Goal: Information Seeking & Learning: Learn about a topic

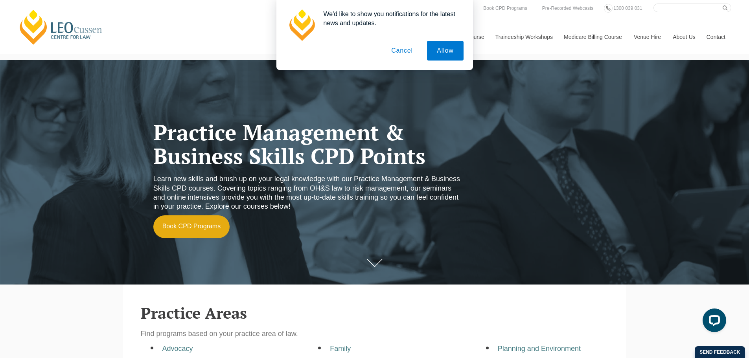
click at [396, 51] on button "Cancel" at bounding box center [401, 51] width 41 height 20
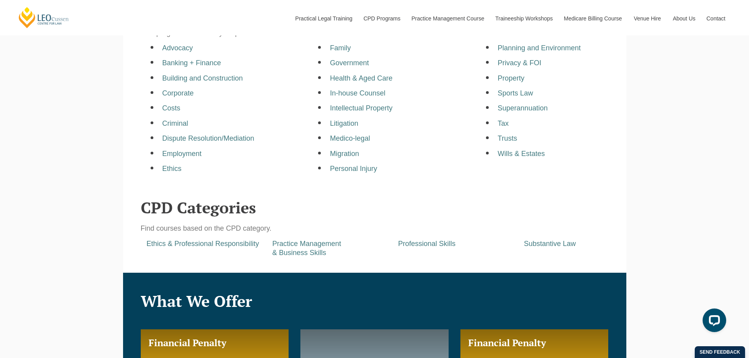
scroll to position [314, 0]
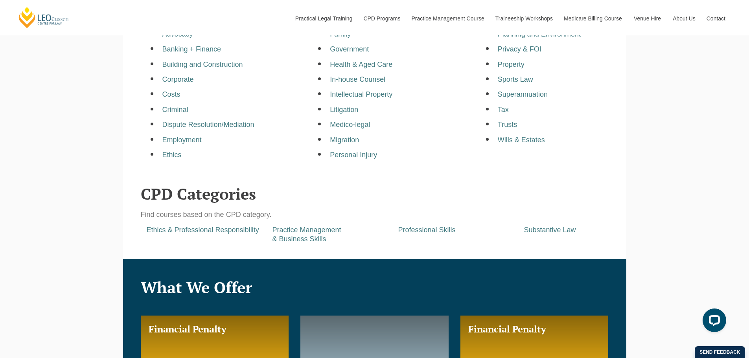
click at [299, 236] on div "Practice Management & Business Skills" at bounding box center [329, 235] width 126 height 18
click at [302, 231] on a=pages/cpd-programs&taxons=pages/cpd-programs/cpd-category/practice-management-and-business-skills"] "Practice Management & Business Skills" at bounding box center [306, 234] width 69 height 17
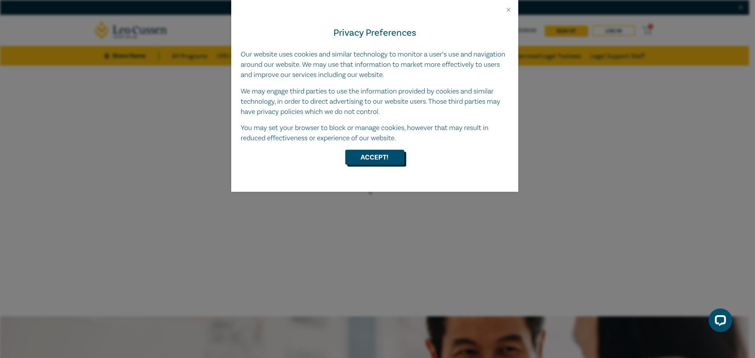
click at [378, 158] on button "Accept!" at bounding box center [374, 157] width 59 height 15
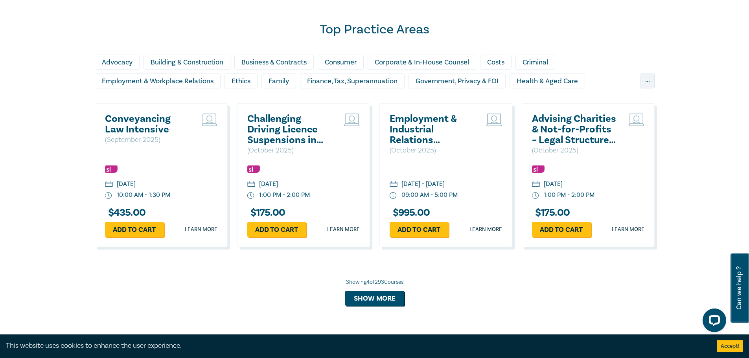
scroll to position [707, 0]
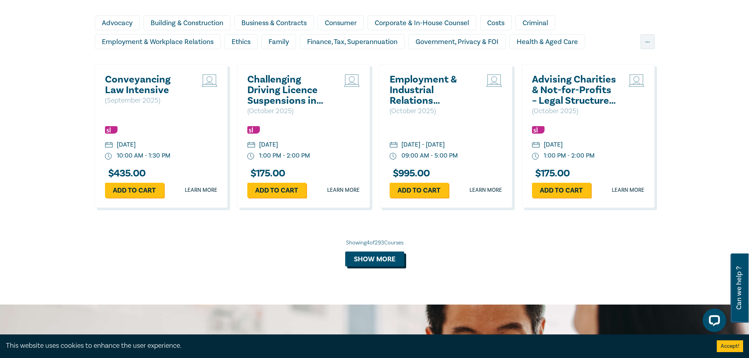
click at [377, 257] on button "Show more" at bounding box center [374, 259] width 59 height 15
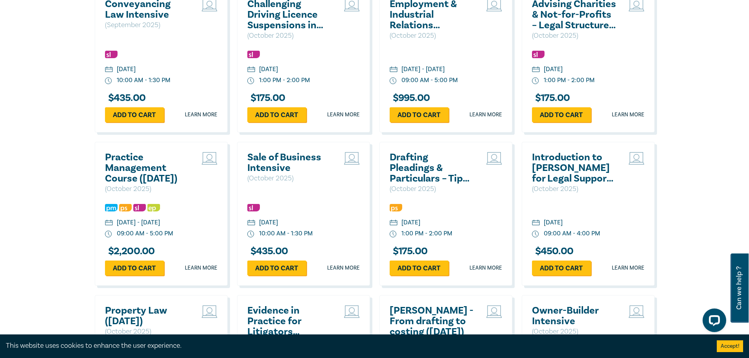
scroll to position [786, 0]
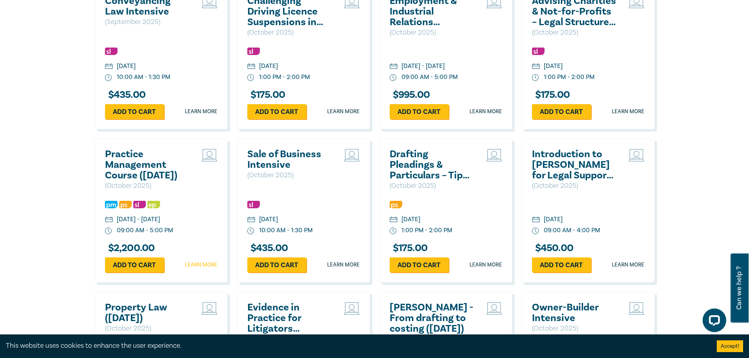
click at [202, 269] on link "Learn more" at bounding box center [201, 265] width 33 height 8
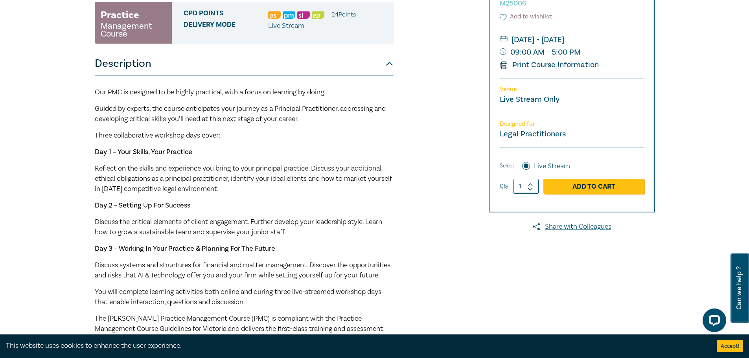
scroll to position [197, 0]
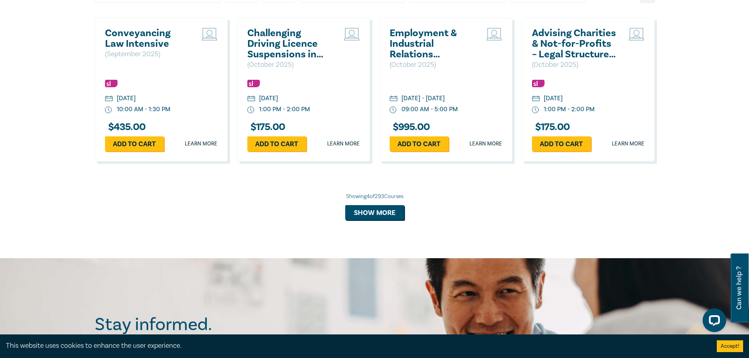
scroll to position [683, 0]
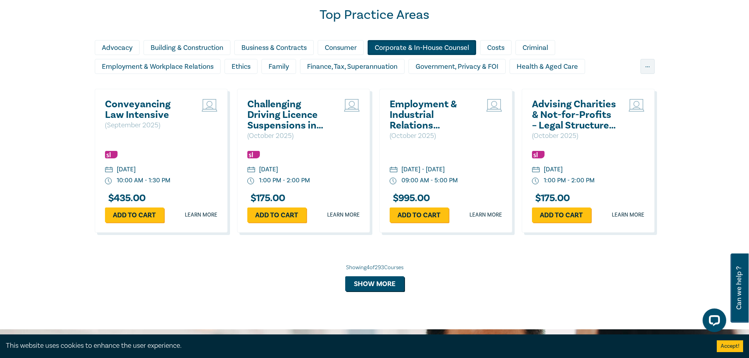
click at [410, 48] on div "Corporate & In-House Counsel" at bounding box center [421, 47] width 108 height 15
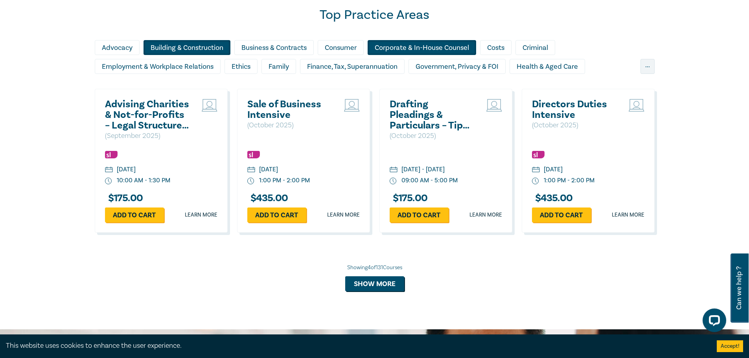
click at [206, 48] on div "Building & Construction" at bounding box center [186, 47] width 87 height 15
click at [475, 71] on div "Government, Privacy & FOI" at bounding box center [456, 66] width 97 height 15
click at [393, 288] on button "Show more" at bounding box center [374, 283] width 59 height 15
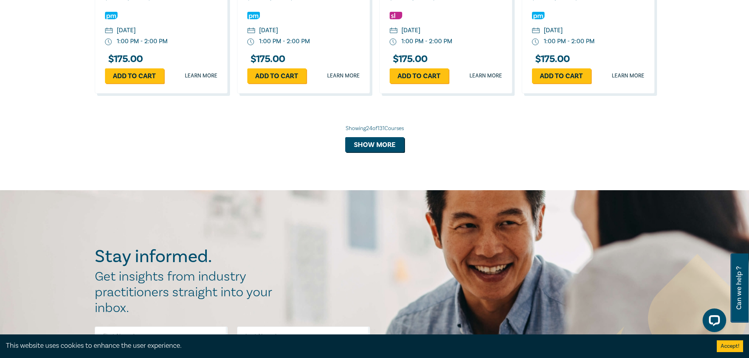
scroll to position [1469, 0]
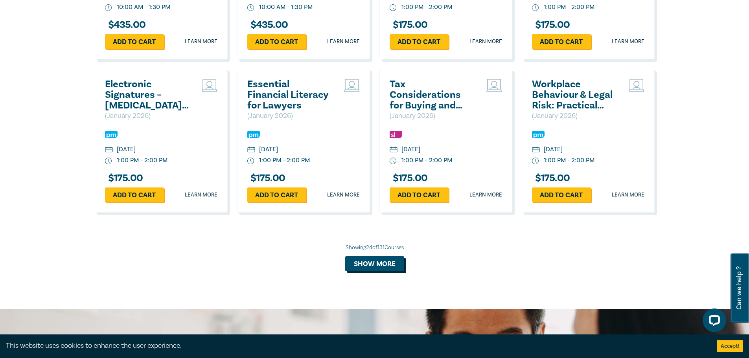
click at [383, 266] on button "Show more" at bounding box center [374, 263] width 59 height 15
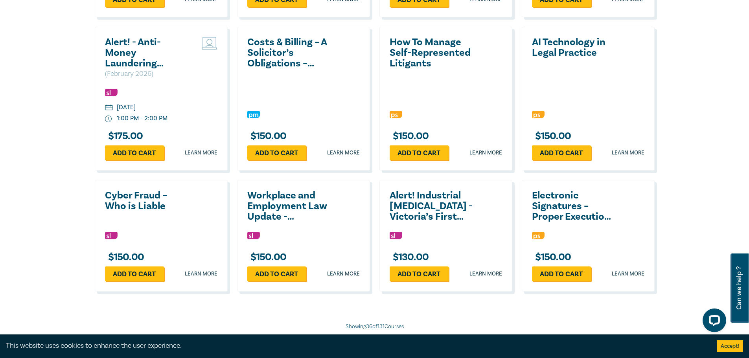
scroll to position [1862, 0]
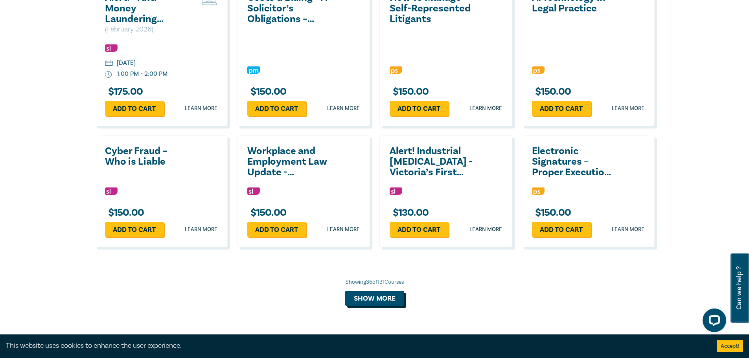
click at [389, 298] on button "Show more" at bounding box center [374, 298] width 59 height 15
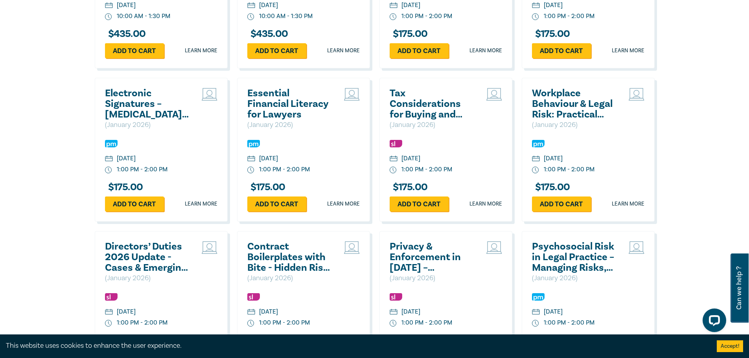
scroll to position [1390, 0]
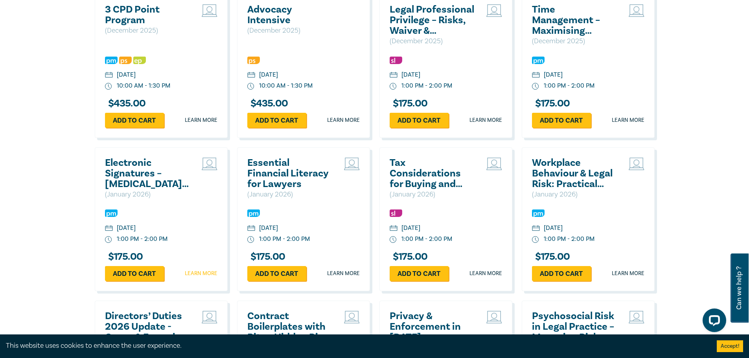
click at [199, 271] on link "Learn more" at bounding box center [201, 274] width 33 height 8
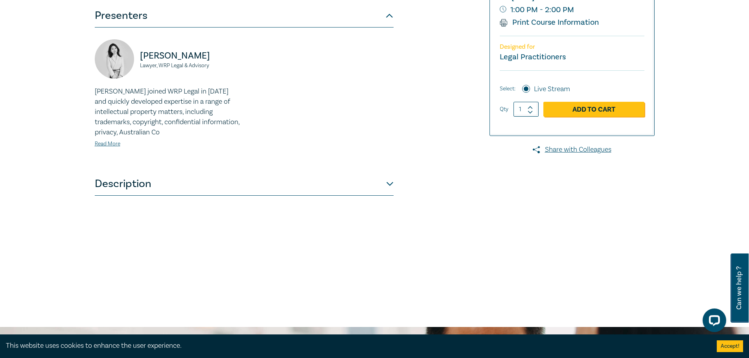
scroll to position [236, 0]
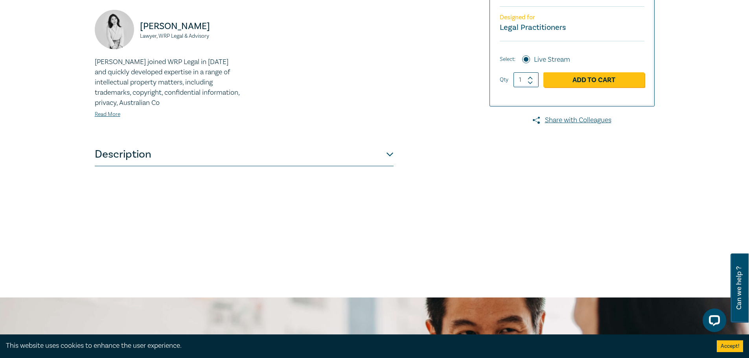
click at [389, 154] on button "Description" at bounding box center [244, 155] width 299 height 24
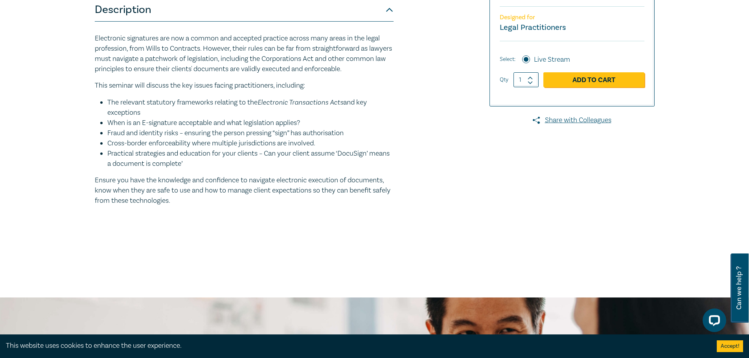
click at [389, 155] on li "Practical strategies and education for your clients – Can your client assume ‘D…" at bounding box center [250, 159] width 286 height 20
drag, startPoint x: 389, startPoint y: 155, endPoint x: 399, endPoint y: 112, distance: 44.0
click at [399, 112] on div "Electronic Signatures – [MEDICAL_DATA] and Risk Mitigation S26300 CPD Seminar (…" at bounding box center [279, 63] width 379 height 393
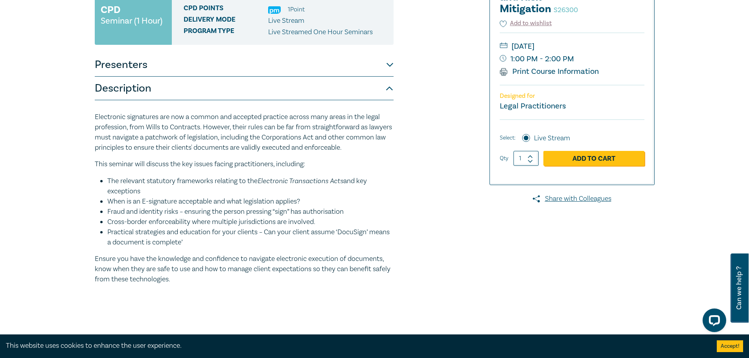
scroll to position [118, 0]
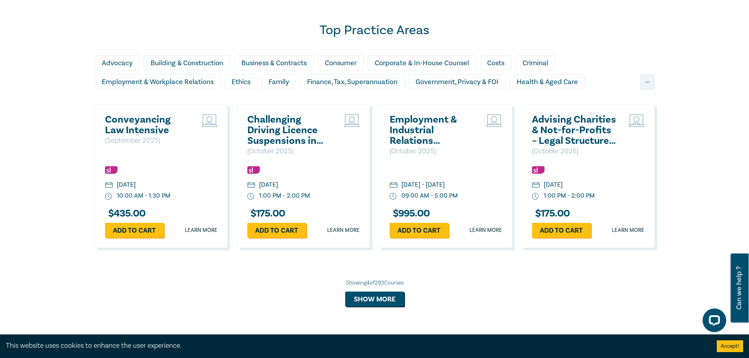
scroll to position [668, 0]
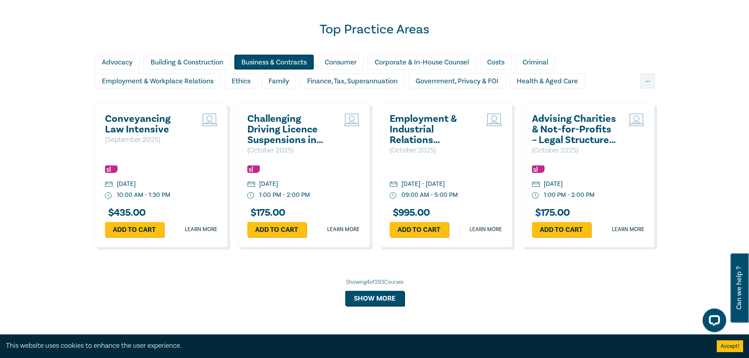
click at [263, 59] on div "Business & Contracts" at bounding box center [273, 62] width 79 height 15
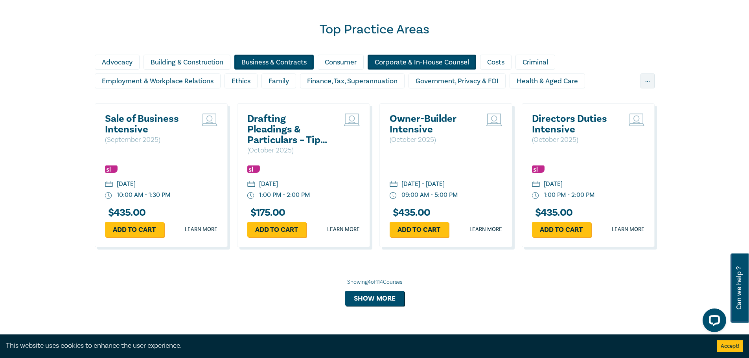
click at [388, 60] on div "Corporate & In-House Counsel" at bounding box center [421, 62] width 108 height 15
click at [439, 81] on div "Government, Privacy & FOI" at bounding box center [456, 80] width 97 height 15
click at [377, 298] on button "Show more" at bounding box center [374, 298] width 59 height 15
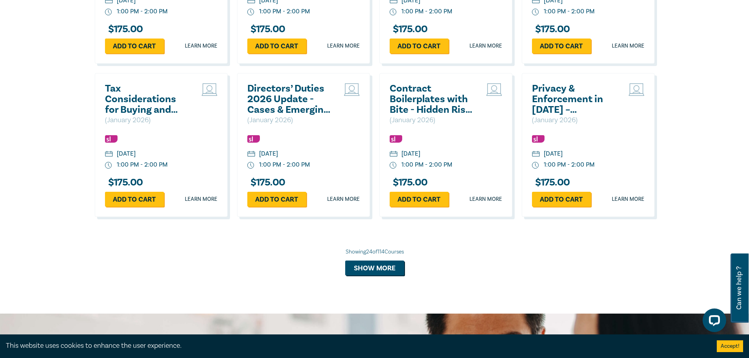
scroll to position [1494, 0]
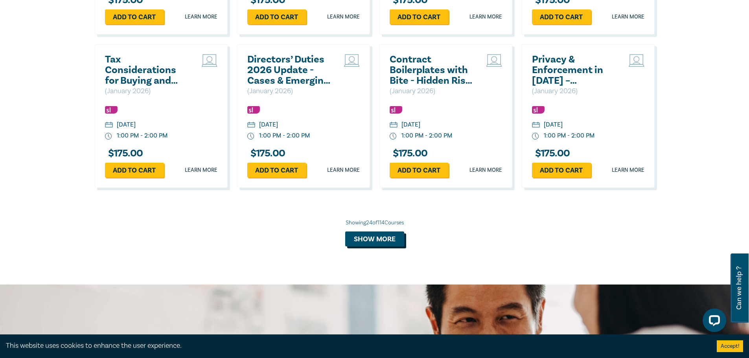
click at [363, 238] on button "Show more" at bounding box center [374, 238] width 59 height 15
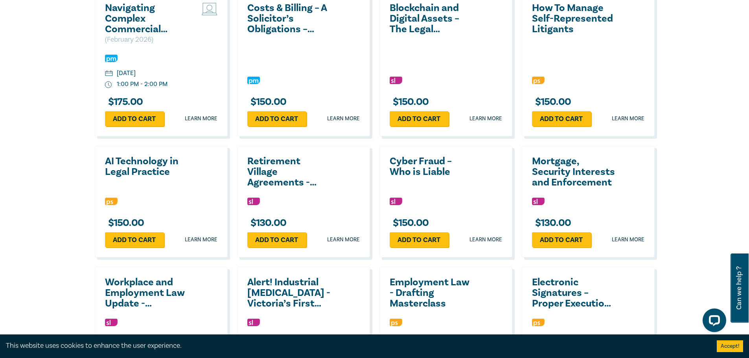
scroll to position [1769, 0]
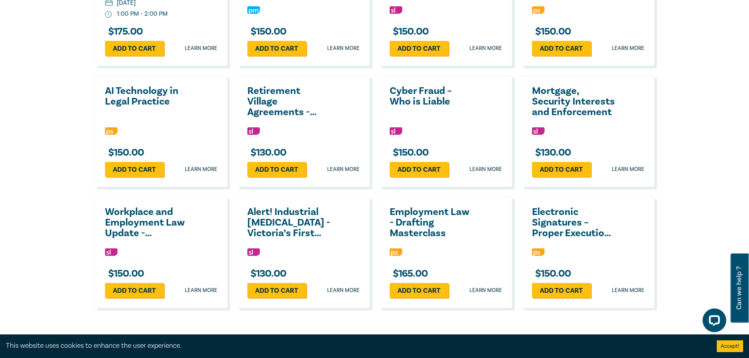
click at [566, 222] on h2 "Electronic Signatures – Proper Execution and Minimising Risk" at bounding box center [574, 223] width 85 height 32
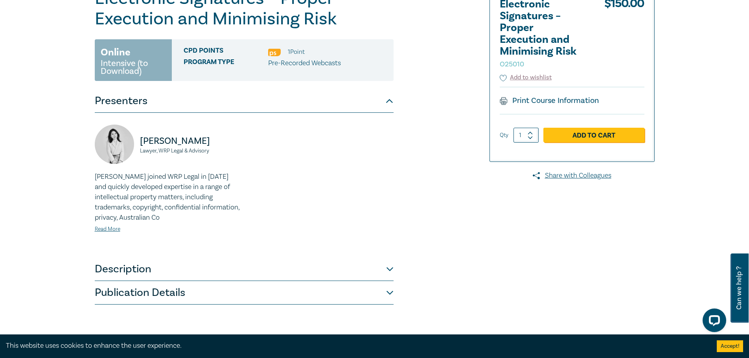
scroll to position [118, 0]
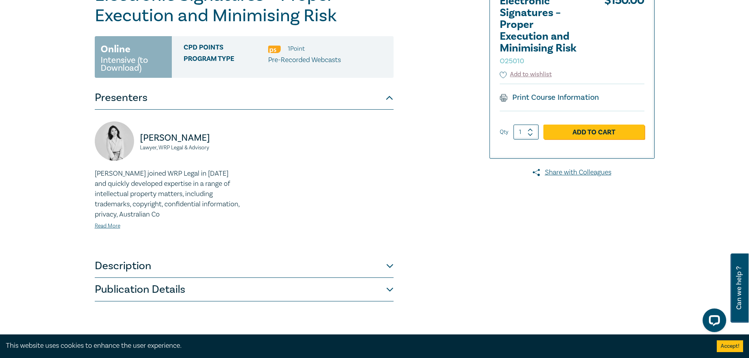
click at [390, 265] on button "Description" at bounding box center [244, 266] width 299 height 24
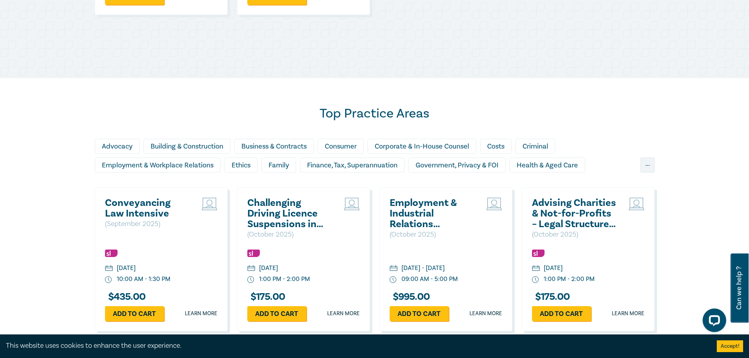
scroll to position [629, 0]
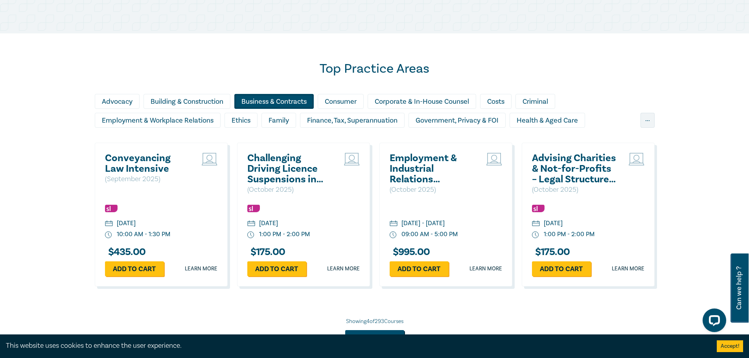
click at [279, 98] on div "Business & Contracts" at bounding box center [273, 101] width 79 height 15
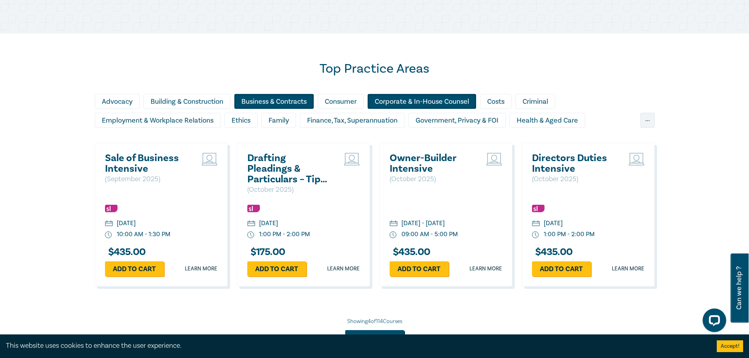
click at [428, 104] on div "Corporate & In-House Counsel" at bounding box center [421, 101] width 108 height 15
click at [204, 101] on div "Building & Construction" at bounding box center [186, 101] width 87 height 15
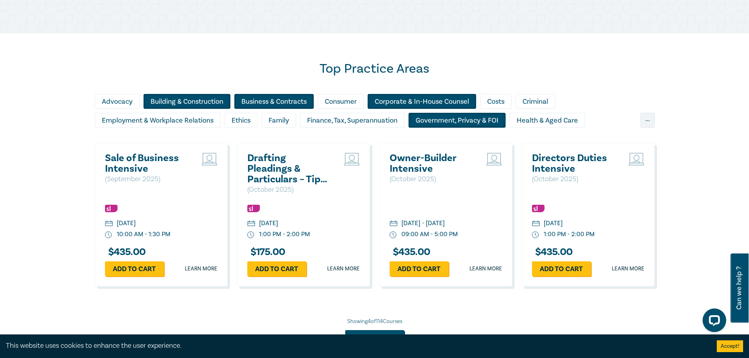
click at [437, 124] on div "Government, Privacy & FOI" at bounding box center [456, 120] width 97 height 15
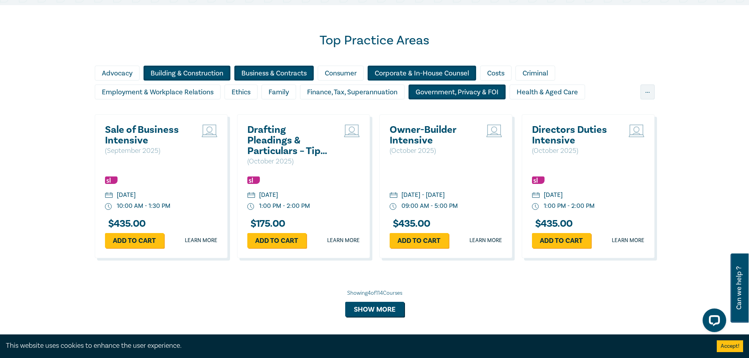
scroll to position [786, 0]
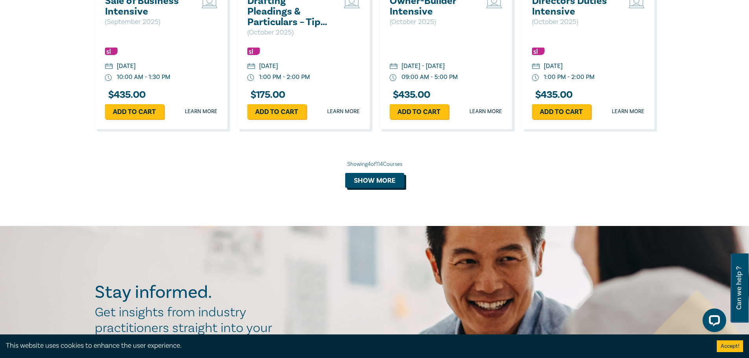
click at [382, 181] on button "Show more" at bounding box center [374, 180] width 59 height 15
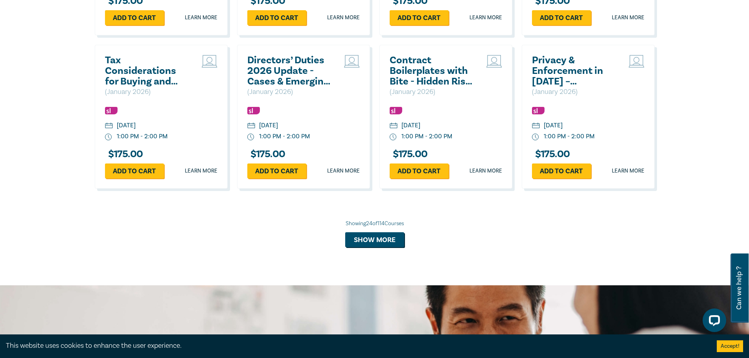
scroll to position [1494, 0]
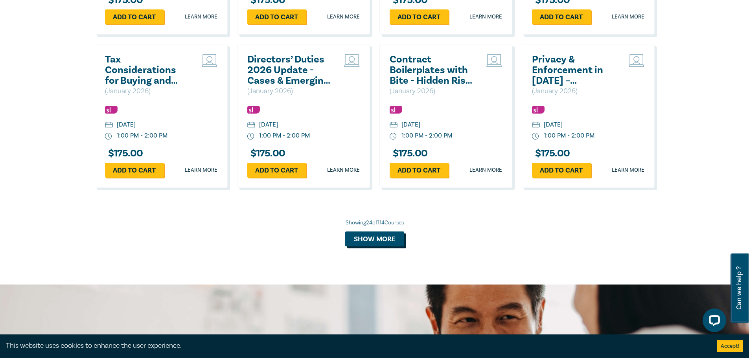
click at [387, 236] on button "Show more" at bounding box center [374, 238] width 59 height 15
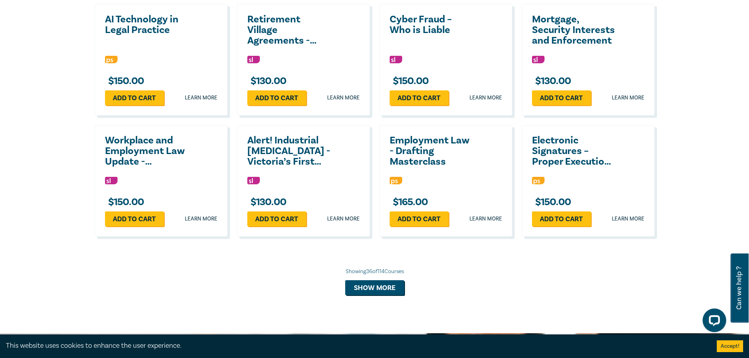
scroll to position [1847, 0]
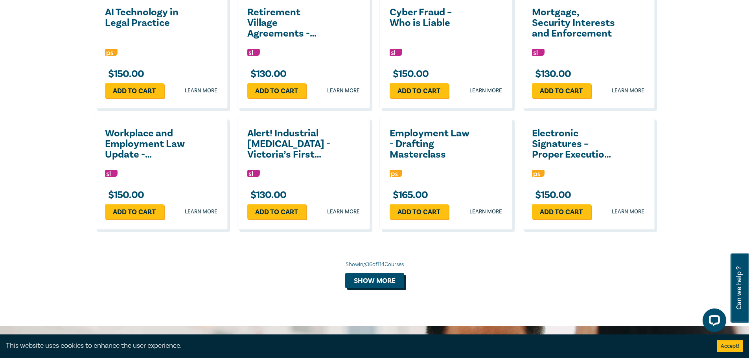
click at [374, 281] on button "Show more" at bounding box center [374, 280] width 59 height 15
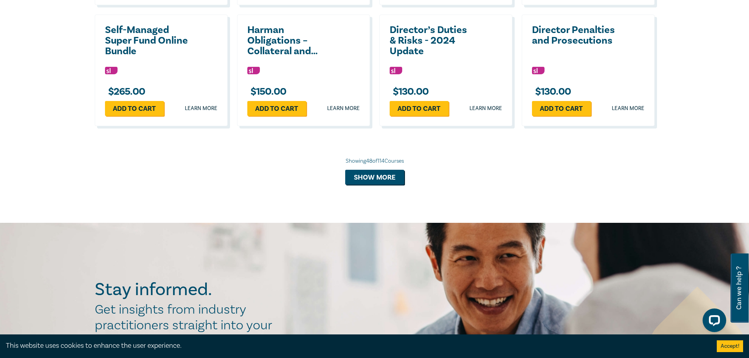
scroll to position [2319, 0]
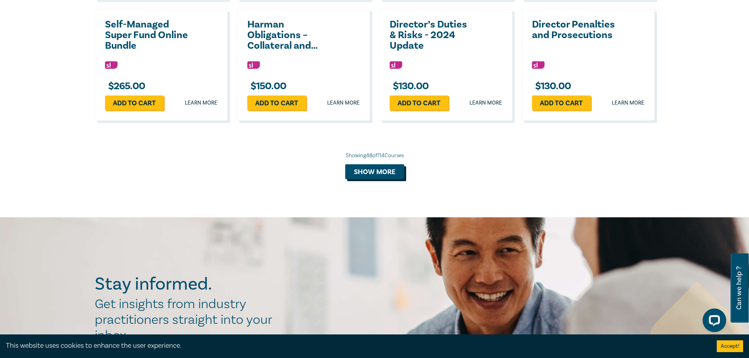
click at [382, 175] on button "Show more" at bounding box center [374, 171] width 59 height 15
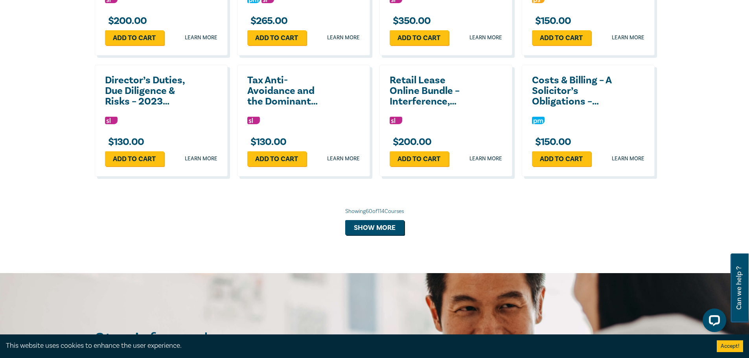
scroll to position [2633, 0]
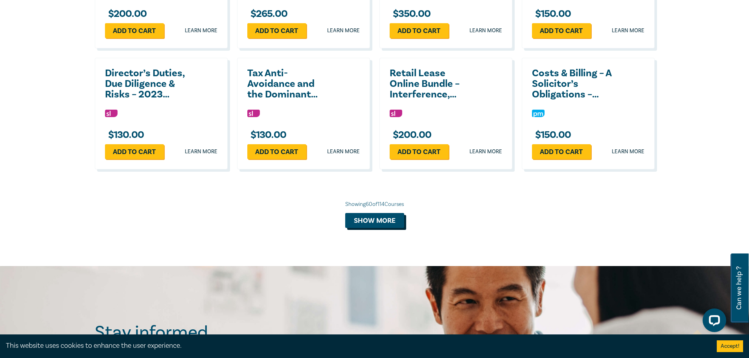
click at [384, 223] on button "Show more" at bounding box center [374, 220] width 59 height 15
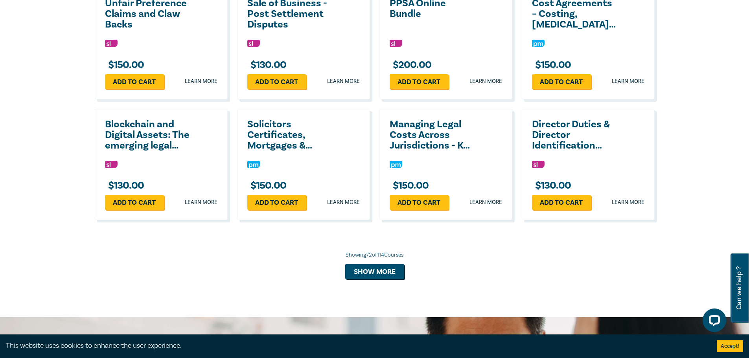
scroll to position [2948, 0]
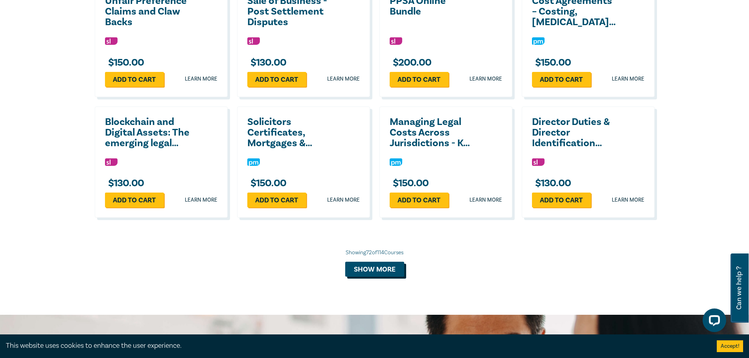
click at [385, 269] on button "Show more" at bounding box center [374, 269] width 59 height 15
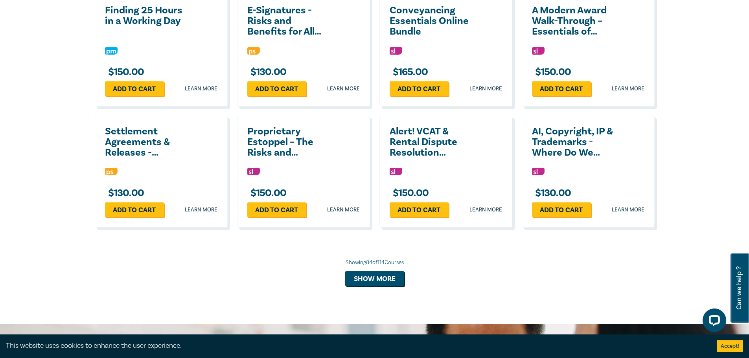
scroll to position [3301, 0]
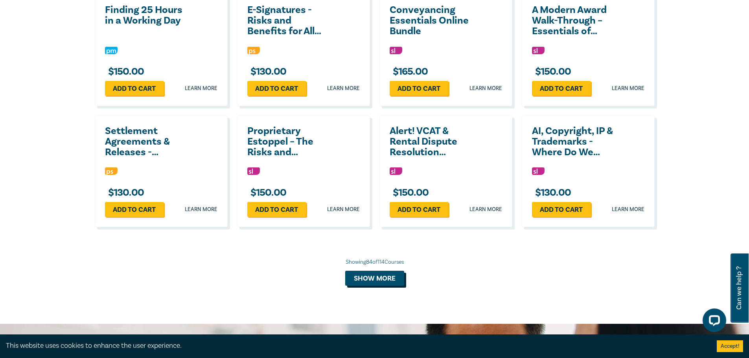
click at [390, 280] on button "Show more" at bounding box center [374, 278] width 59 height 15
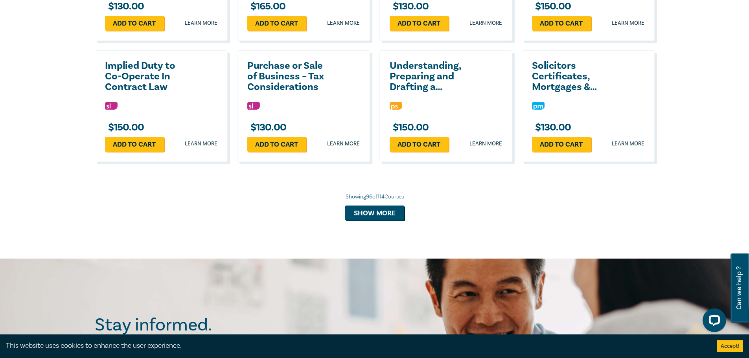
scroll to position [3734, 0]
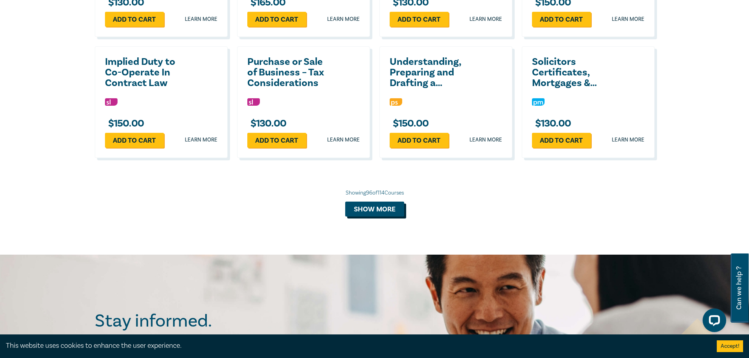
click at [382, 209] on button "Show more" at bounding box center [374, 209] width 59 height 15
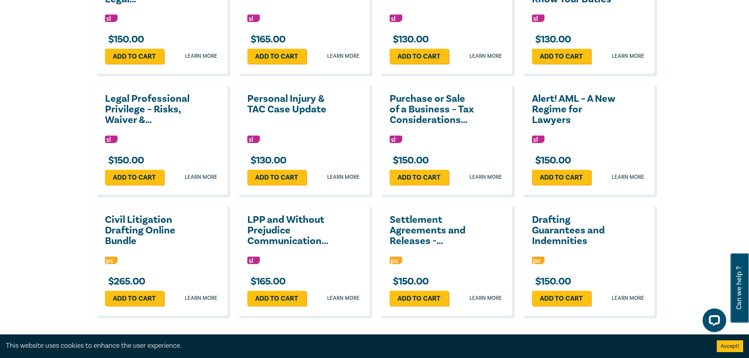
scroll to position [4048, 0]
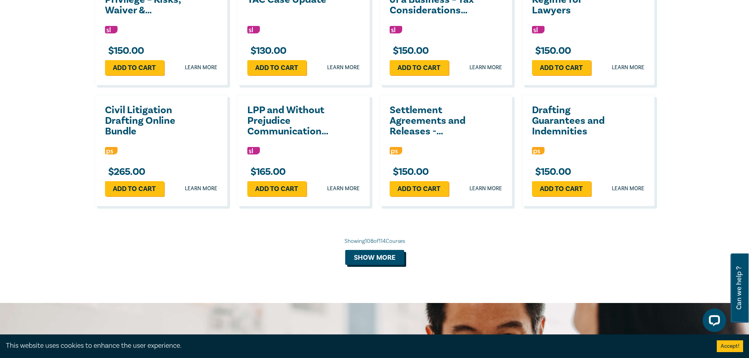
click at [378, 257] on button "Show more" at bounding box center [374, 257] width 59 height 15
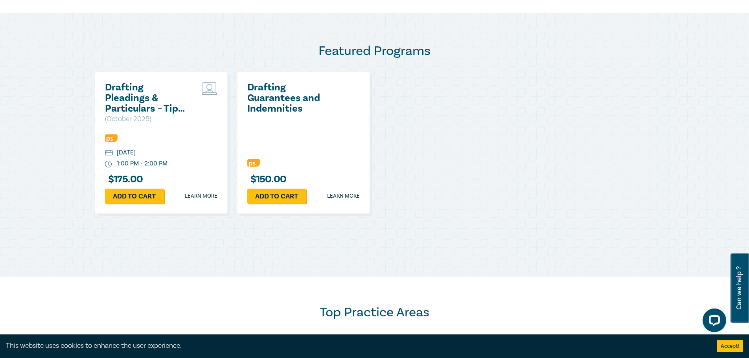
scroll to position [0, 0]
